Goal: Task Accomplishment & Management: Manage account settings

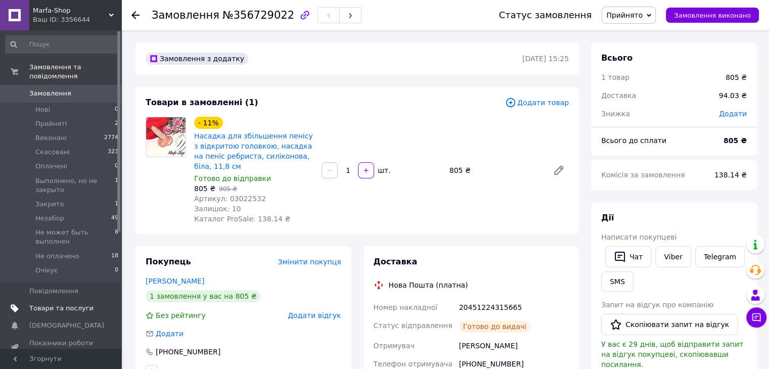
click at [45, 304] on span "Товари та послуги" at bounding box center [61, 308] width 64 height 9
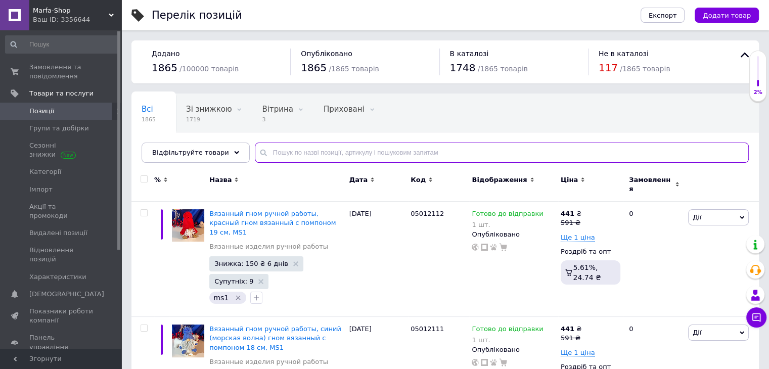
click at [287, 153] on input "text" at bounding box center [502, 153] width 494 height 20
paste input "01040337"
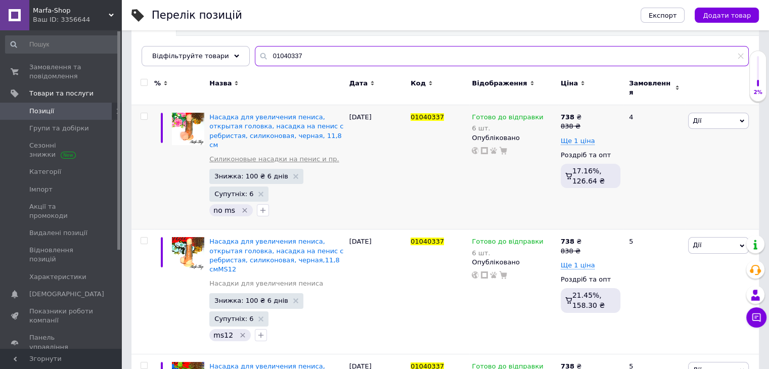
scroll to position [101, 0]
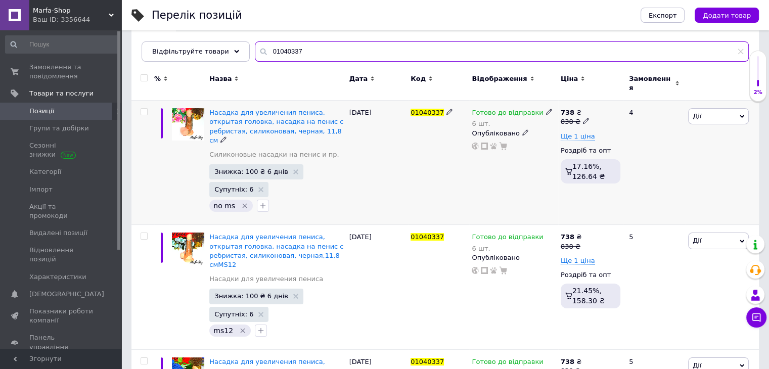
type input "01040337"
click at [583, 118] on icon at bounding box center [586, 121] width 6 height 6
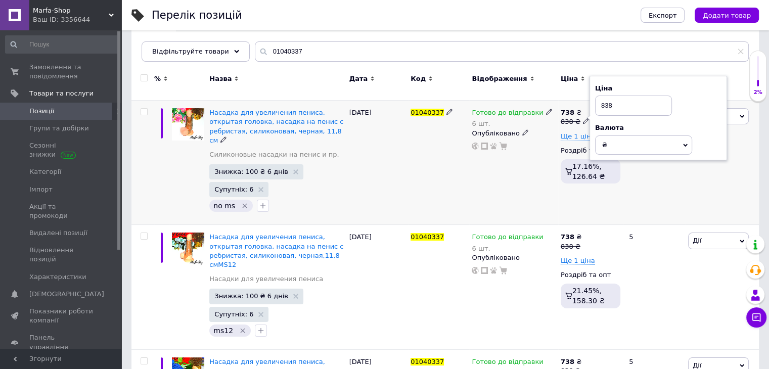
drag, startPoint x: 604, startPoint y: 100, endPoint x: 587, endPoint y: 97, distance: 17.5
click at [587, 101] on div "738 ₴ 838 ₴ Ціна 838 Валюта ₴ $ EUR CHF GBP ¥ PLN ₸ MDL HUF KGS CNY TRY KRW lei…" at bounding box center [590, 163] width 65 height 124
type input "938"
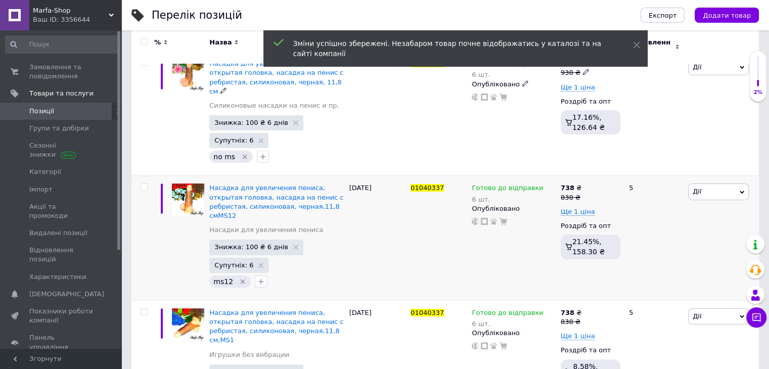
scroll to position [152, 0]
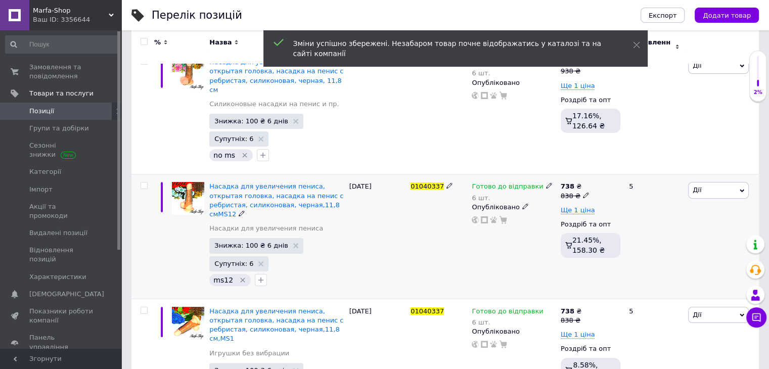
click at [583, 192] on icon at bounding box center [586, 195] width 6 height 6
drag, startPoint x: 604, startPoint y: 163, endPoint x: 591, endPoint y: 162, distance: 13.2
click at [591, 162] on div "Ціна 838 Валюта ₴ $ EUR CHF GBP ¥ PLN ₸ MDL HUF KGS CNY TRY KRW lei" at bounding box center [659, 192] width 138 height 84
type input "938"
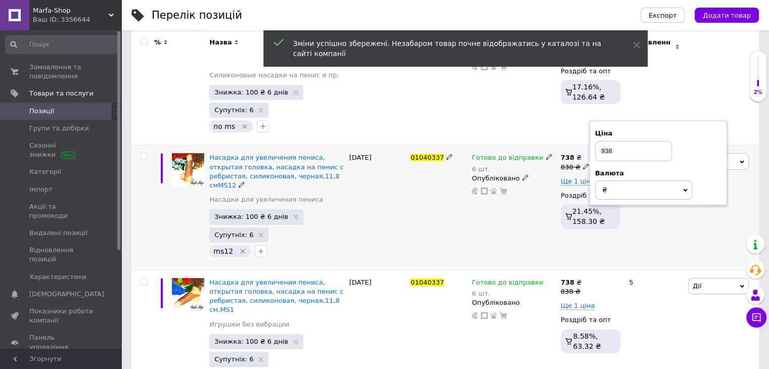
scroll to position [182, 0]
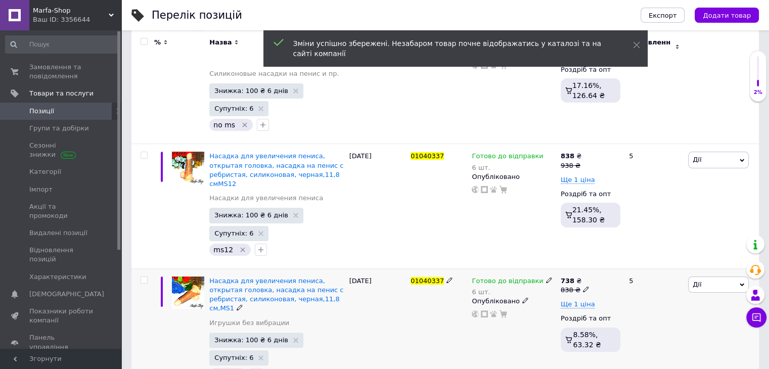
click at [583, 286] on icon at bounding box center [586, 289] width 6 height 6
drag, startPoint x: 604, startPoint y: 248, endPoint x: 587, endPoint y: 248, distance: 17.2
click at [587, 269] on div "738 ₴ 838 ₴ Ціна 838 Валюта ₴ $ EUR CHF GBP ¥ PLN ₸ MDL HUF KGS CNY TRY KRW lei…" at bounding box center [590, 331] width 65 height 124
type input "938"
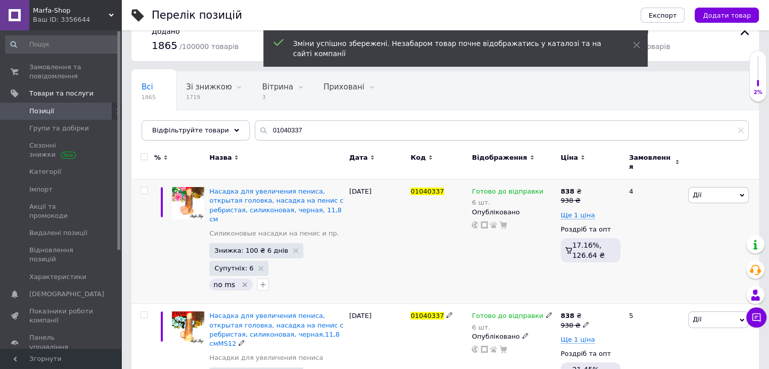
scroll to position [0, 0]
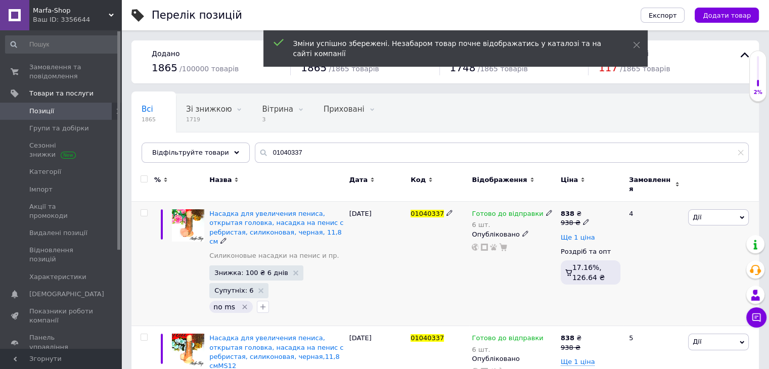
click at [578, 234] on span "Ще 1 ціна" at bounding box center [578, 238] width 34 height 8
click at [585, 234] on icon at bounding box center [587, 237] width 6 height 6
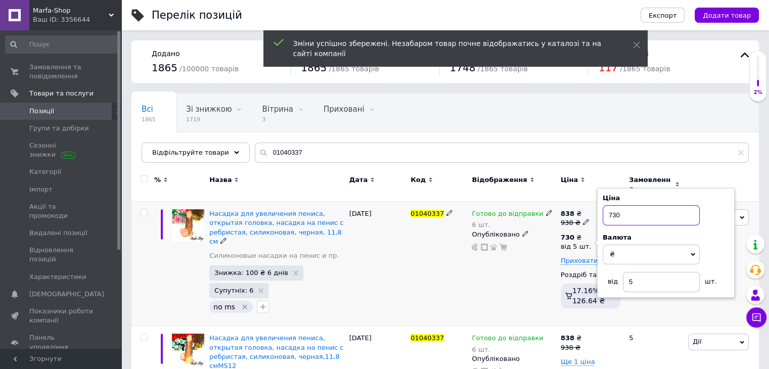
drag, startPoint x: 611, startPoint y: 209, endPoint x: 601, endPoint y: 209, distance: 9.6
click at [601, 209] on div "Ціна 730 Валюта ₴ $ EUR CHF GBP ¥ PLN ₸ MDL HUF KGS CNY TRY KRW lei від 5 шт." at bounding box center [666, 243] width 138 height 110
type input "830"
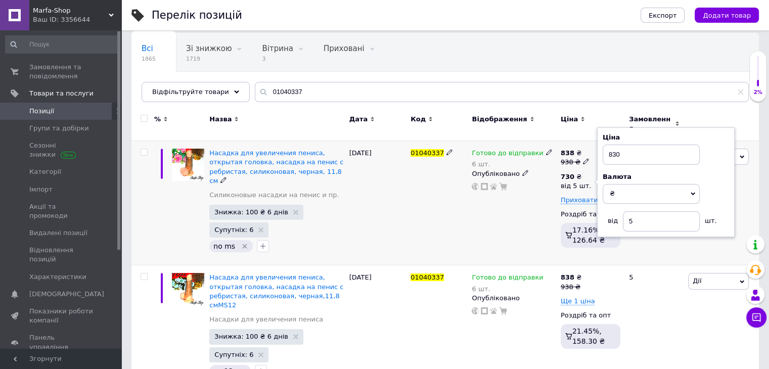
scroll to position [101, 0]
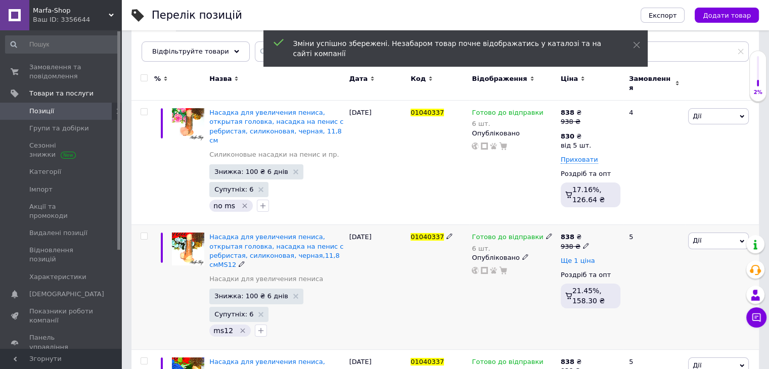
click at [576, 257] on span "Ще 1 ціна" at bounding box center [578, 261] width 34 height 8
click at [584, 257] on icon at bounding box center [587, 260] width 6 height 6
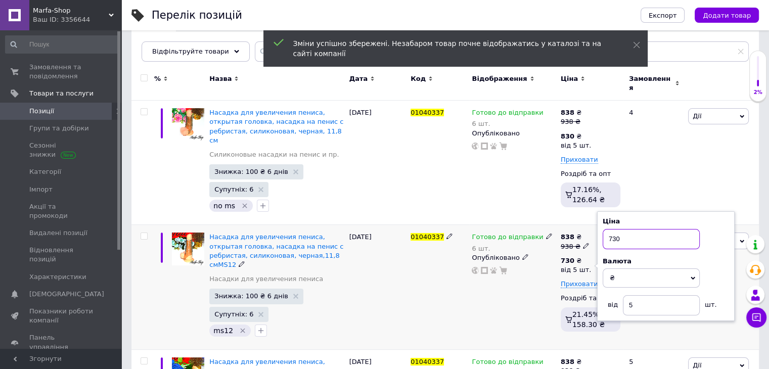
drag, startPoint x: 613, startPoint y: 227, endPoint x: 596, endPoint y: 225, distance: 17.4
click at [596, 233] on div "838 ₴ 938 ₴ 730 ₴ від 5 шт. Ціна 730 Валюта ₴ $ EUR CHF GBP ¥ PLN ₸ MDL HUF KGS…" at bounding box center [591, 284] width 60 height 103
type input "830"
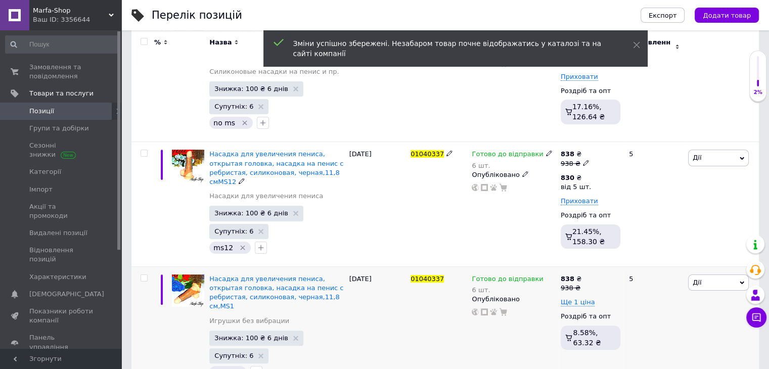
scroll to position [188, 0]
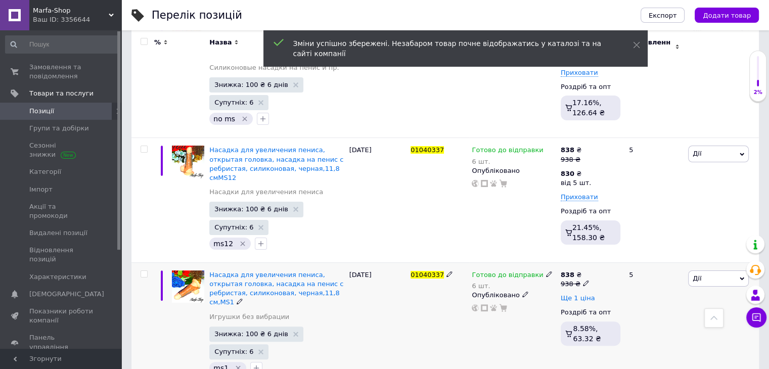
click at [578, 294] on span "Ще 1 ціна" at bounding box center [578, 298] width 34 height 8
click at [584, 294] on icon at bounding box center [587, 297] width 6 height 6
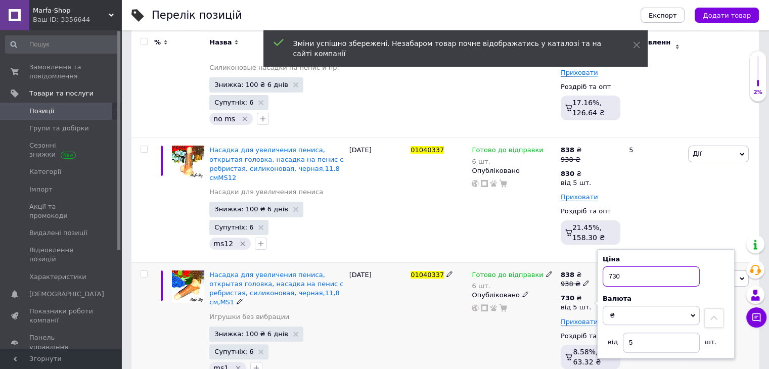
drag, startPoint x: 613, startPoint y: 253, endPoint x: 597, endPoint y: 254, distance: 15.3
click at [597, 254] on div "Ціна 730 Валюта ₴ $ EUR CHF GBP ¥ PLN ₸ MDL HUF KGS CNY TRY KRW lei від 5 шт." at bounding box center [666, 304] width 138 height 110
type input "830"
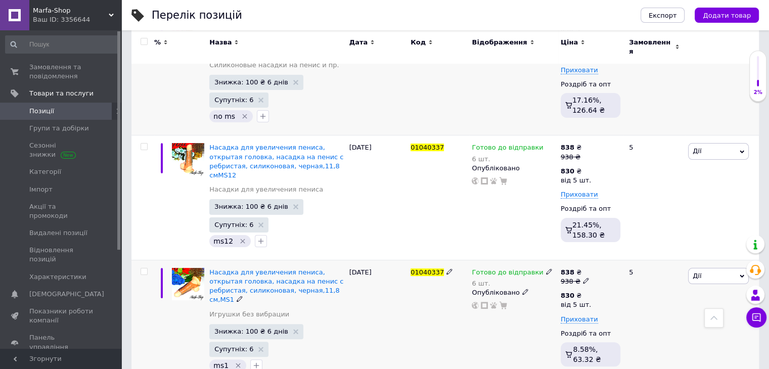
scroll to position [0, 0]
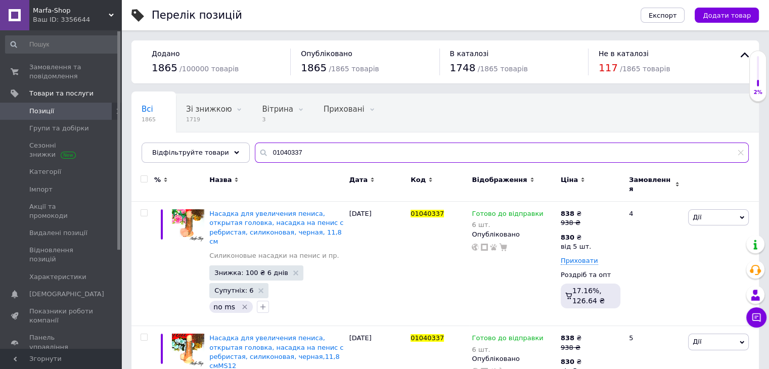
drag, startPoint x: 304, startPoint y: 156, endPoint x: 261, endPoint y: 153, distance: 42.6
click at [261, 153] on input "01040337" at bounding box center [502, 153] width 494 height 20
